Goal: Information Seeking & Learning: Check status

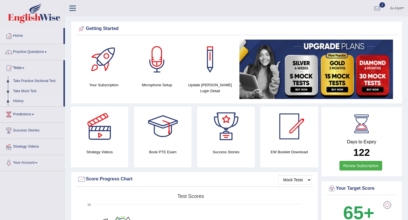
click at [16, 101] on link "History" at bounding box center [36, 101] width 53 height 10
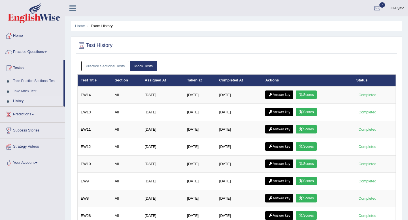
click at [100, 69] on link "Practice Sectional Tests" at bounding box center [105, 66] width 48 height 10
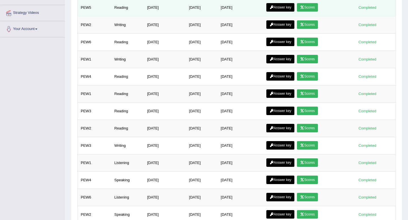
scroll to position [197, 0]
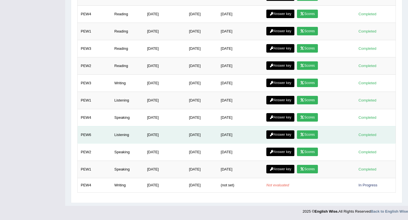
click at [290, 135] on link "Answer key" at bounding box center [280, 135] width 28 height 9
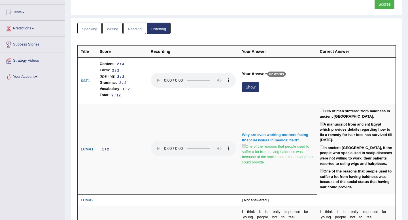
scroll to position [56, 0]
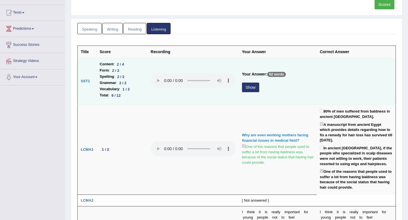
click at [256, 90] on button "Show" at bounding box center [250, 88] width 17 height 10
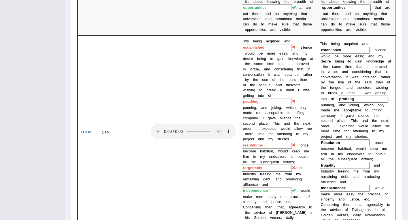
scroll to position [390, 0]
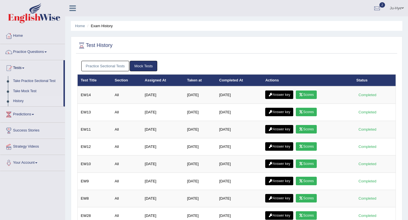
click at [120, 67] on link "Practice Sectional Tests" at bounding box center [105, 66] width 48 height 10
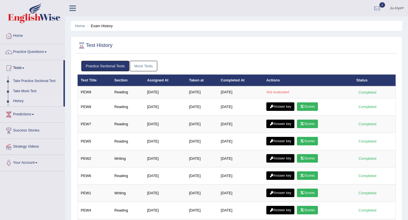
scroll to position [1, 0]
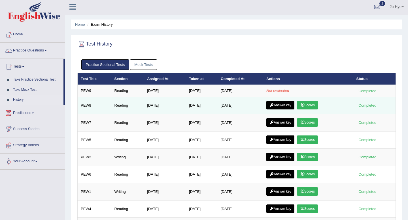
click at [282, 105] on link "Answer key" at bounding box center [280, 105] width 28 height 9
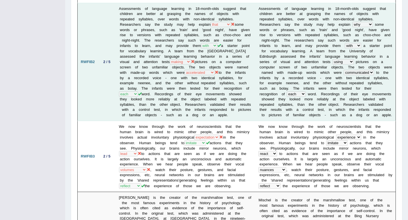
scroll to position [165, 0]
